Goal: Transaction & Acquisition: Purchase product/service

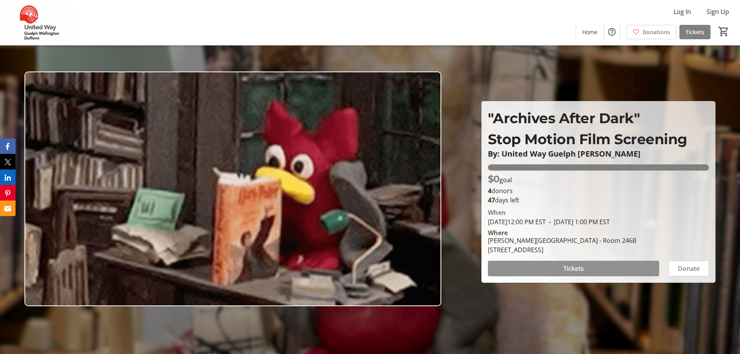
click at [565, 266] on span "Tickets" at bounding box center [573, 268] width 21 height 9
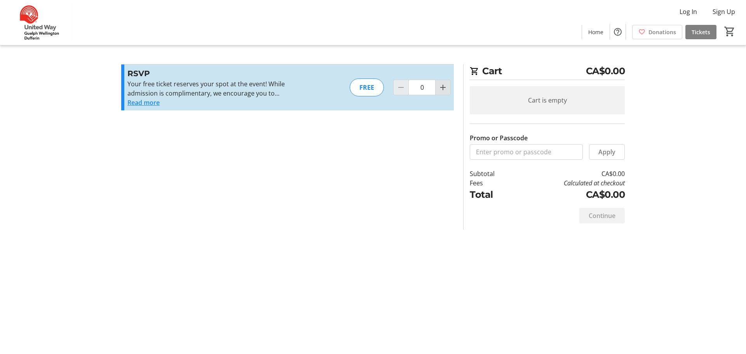
click at [445, 88] on mat-icon "Increment by one" at bounding box center [442, 87] width 9 height 9
type input "1"
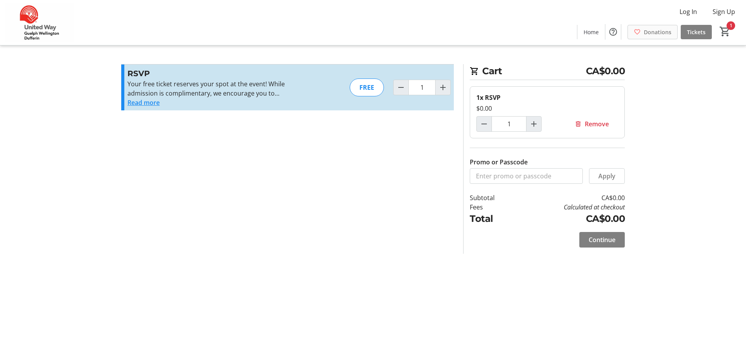
click at [647, 34] on span "Donations" at bounding box center [658, 32] width 28 height 8
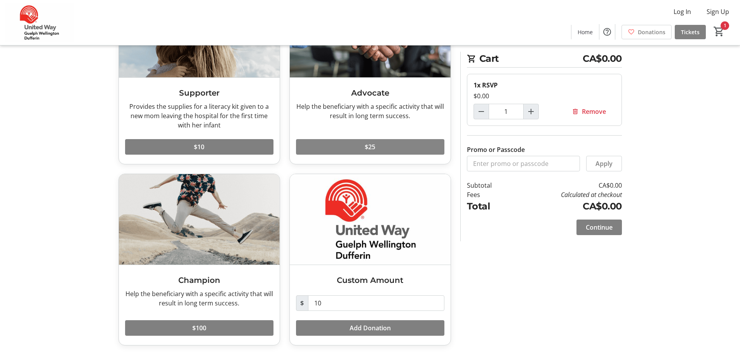
scroll to position [102, 0]
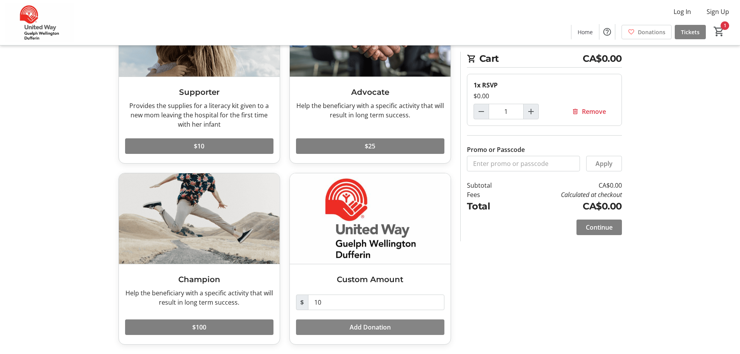
click at [375, 328] on span "Add Donation" at bounding box center [370, 327] width 41 height 9
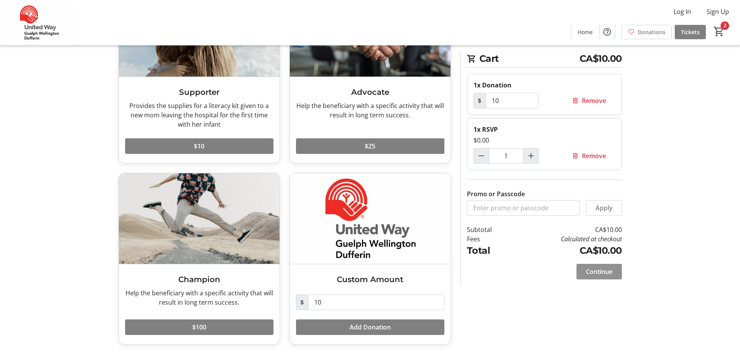
click at [603, 272] on span "Continue" at bounding box center [599, 271] width 27 height 9
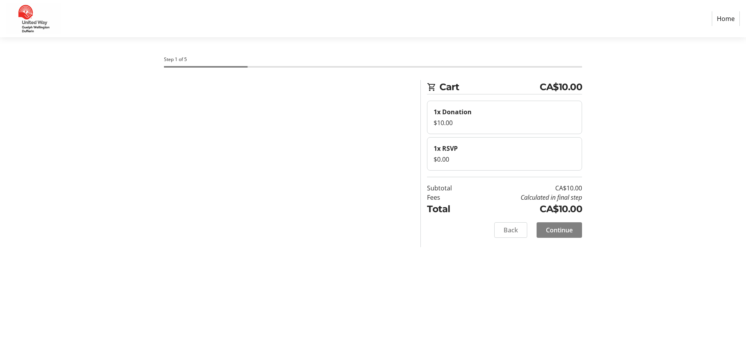
select select "CA"
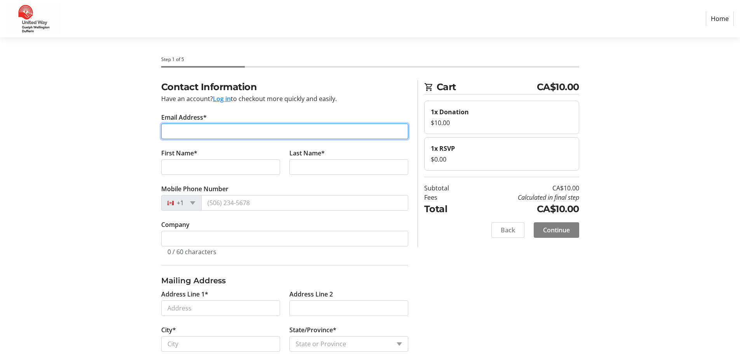
click at [197, 129] on input "Email Address*" at bounding box center [284, 132] width 247 height 16
type input "[EMAIL_ADDRESS][DOMAIN_NAME]"
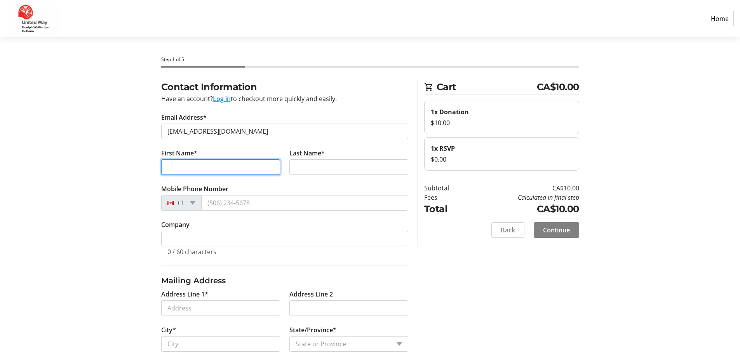
type input "R"
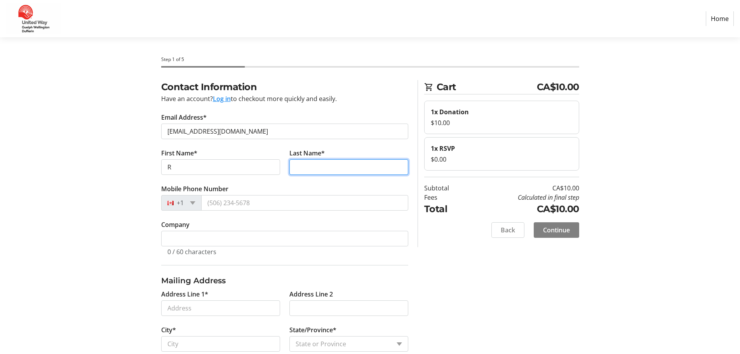
type input "[PERSON_NAME]"
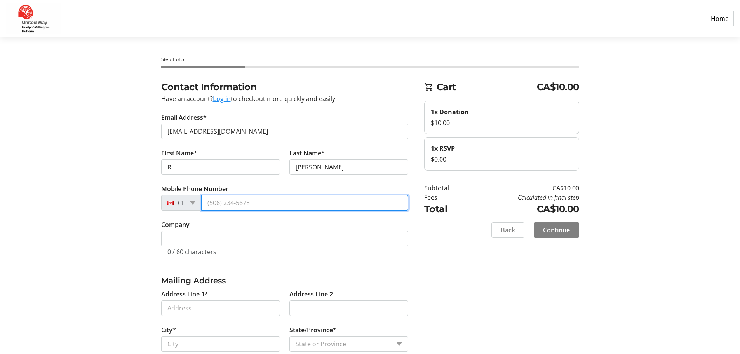
type input "[PHONE_NUMBER]"
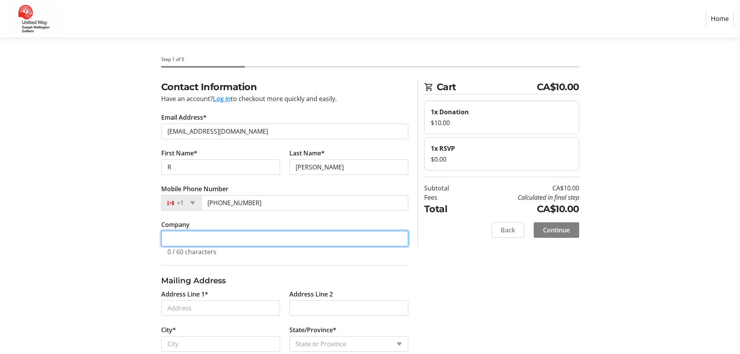
type input "[GEOGRAPHIC_DATA]"
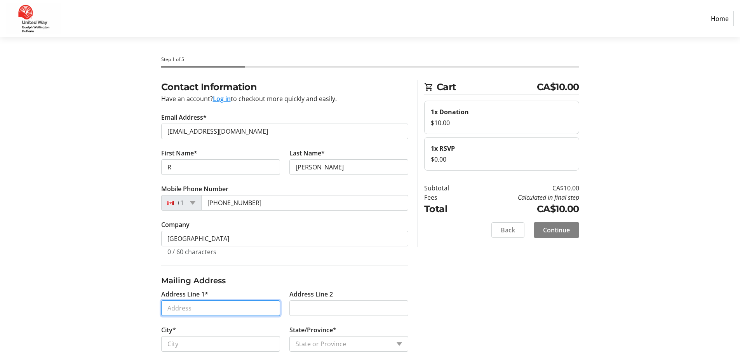
type input "[STREET_ADDRESS]"
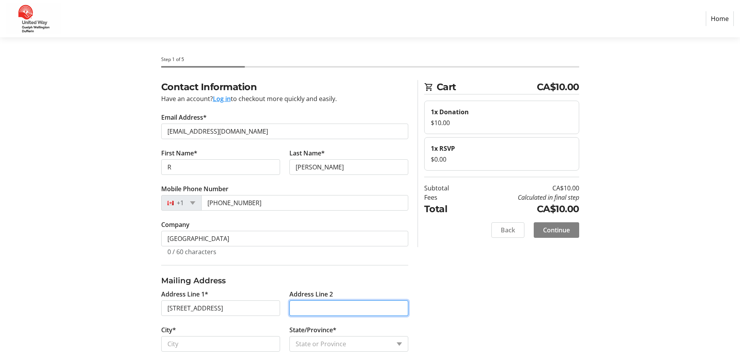
type input "[PERSON_NAME] Library"
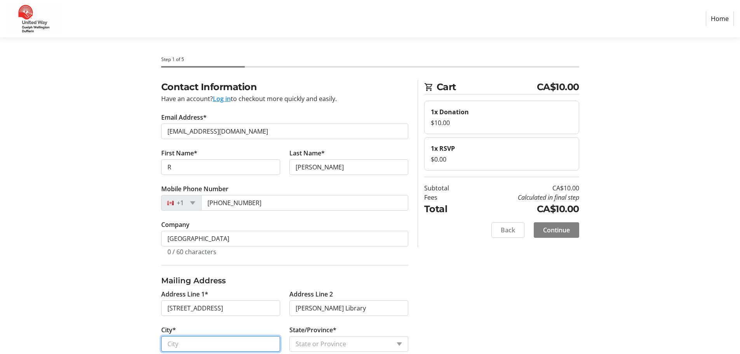
type input "Guelph"
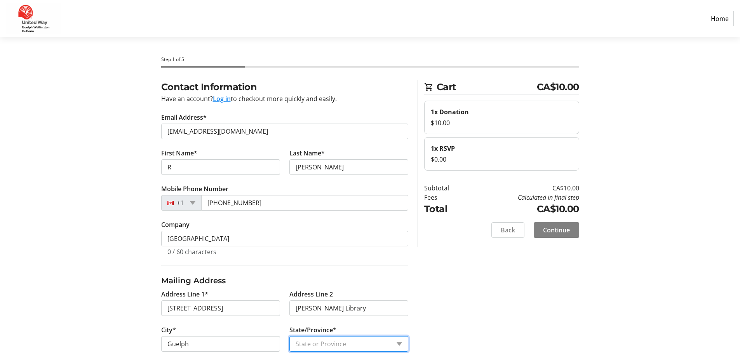
select select "ON"
type input "N1G 2W1"
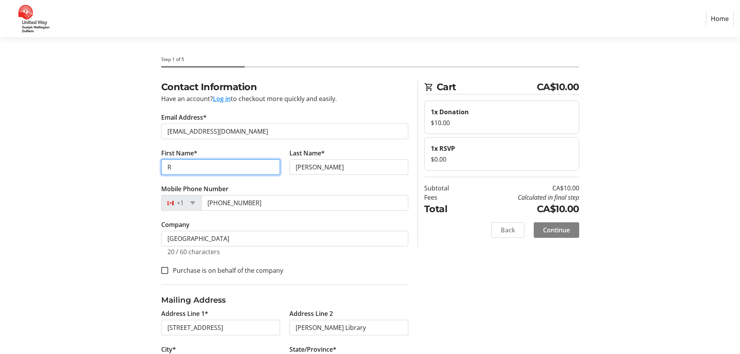
click at [175, 167] on input "R" at bounding box center [220, 167] width 119 height 16
click at [121, 193] on div "Contact Information Have an account? Log in to checkout more quickly and easily…" at bounding box center [370, 252] width 513 height 345
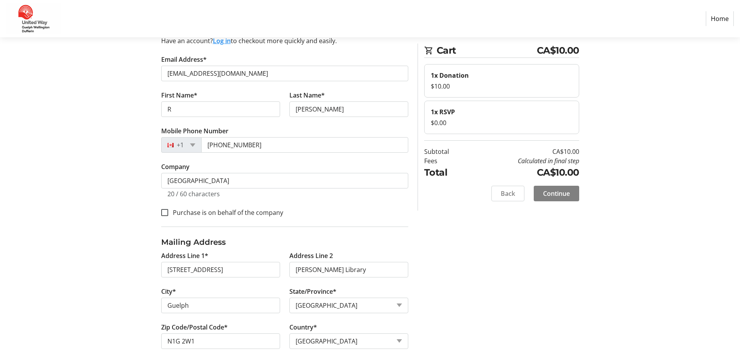
scroll to position [72, 0]
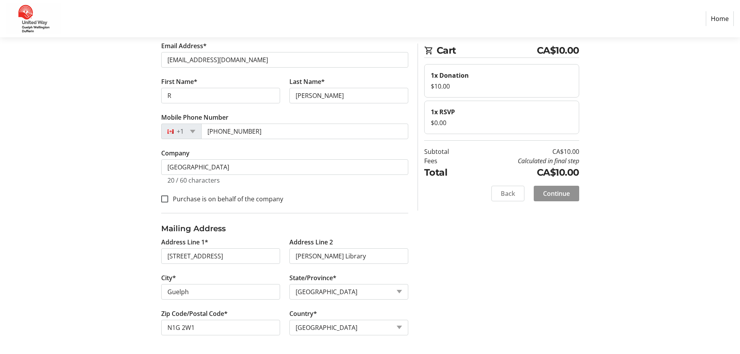
click at [561, 194] on span "Continue" at bounding box center [556, 193] width 27 height 9
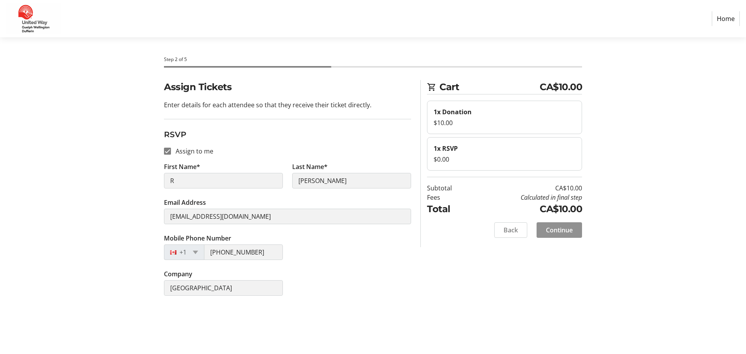
click at [563, 230] on span "Continue" at bounding box center [559, 229] width 27 height 9
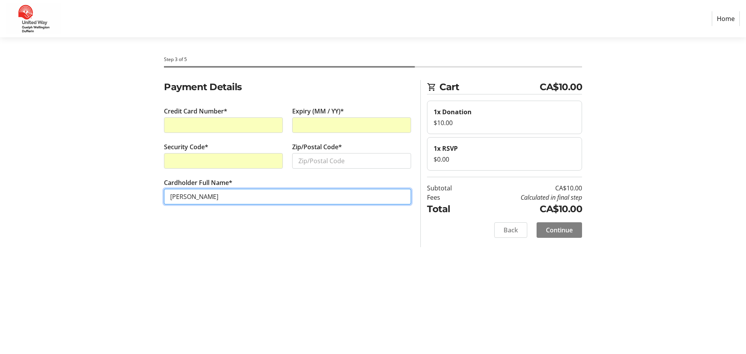
click at [174, 197] on input "[PERSON_NAME]" at bounding box center [287, 197] width 247 height 16
type input "[PERSON_NAME]"
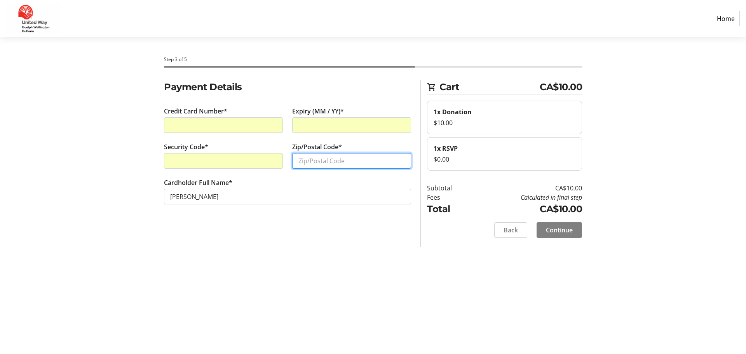
click at [301, 157] on input "Zip/Postal Code*" at bounding box center [351, 161] width 119 height 16
type input "N2B 3K2"
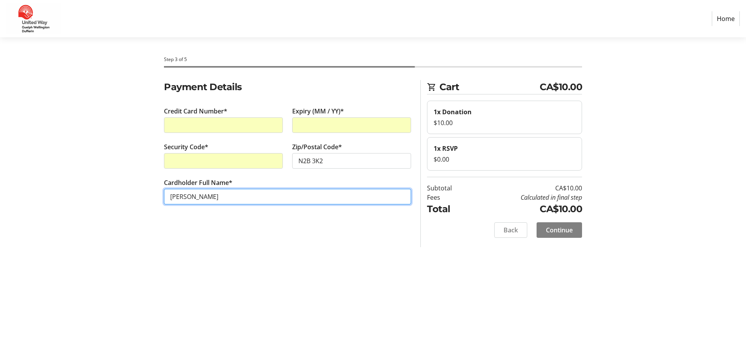
click at [247, 203] on input "[PERSON_NAME]" at bounding box center [287, 197] width 247 height 16
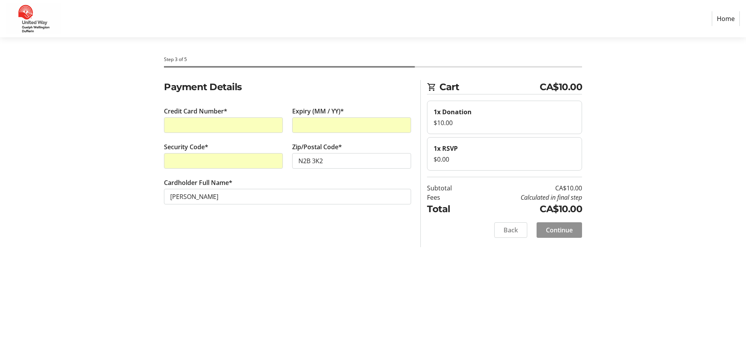
click at [564, 228] on span "Continue" at bounding box center [559, 229] width 27 height 9
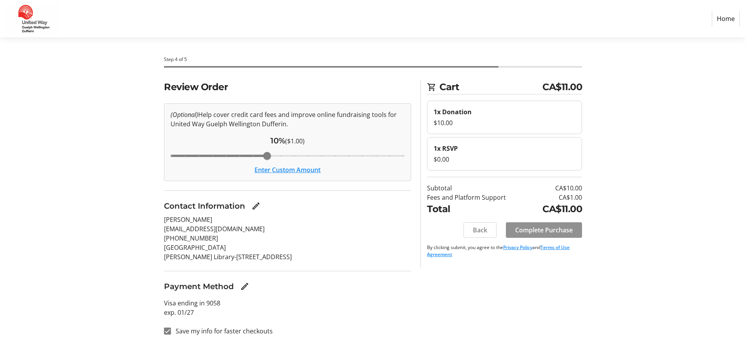
click at [555, 230] on span "Complete Purchase" at bounding box center [544, 229] width 58 height 9
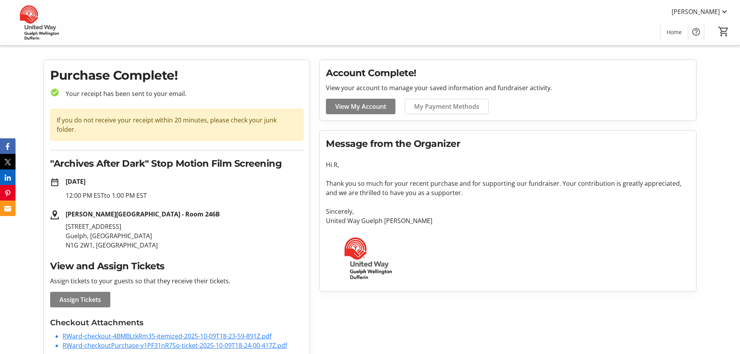
scroll to position [17, 0]
